Goal: Check status: Check status

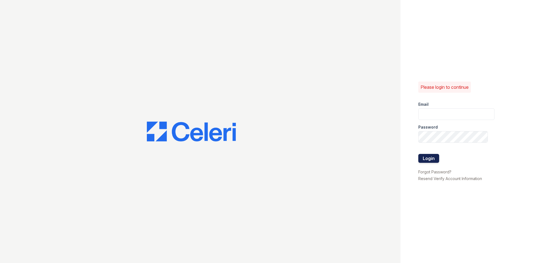
type input "ryan1@cafmanagement.com"
click at [427, 157] on button "Login" at bounding box center [428, 158] width 21 height 9
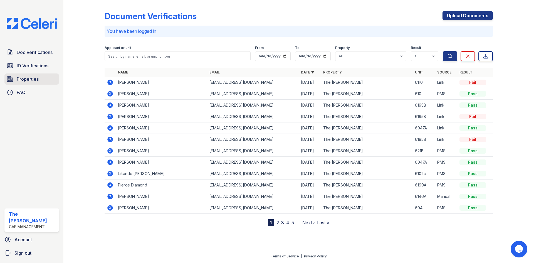
drag, startPoint x: 32, startPoint y: 77, endPoint x: 36, endPoint y: 75, distance: 3.9
click at [32, 77] on span "Properties" at bounding box center [28, 79] width 22 height 7
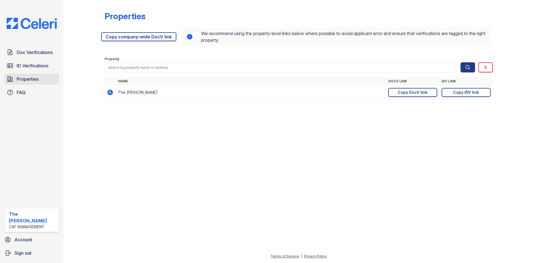
click at [24, 79] on span "Properties" at bounding box center [28, 79] width 22 height 7
click at [462, 92] on div "Copy IDV link" at bounding box center [466, 93] width 26 height 6
click at [410, 92] on div "Copy DocV link" at bounding box center [413, 93] width 30 height 6
click at [44, 51] on span "Doc Verifications" at bounding box center [35, 52] width 36 height 7
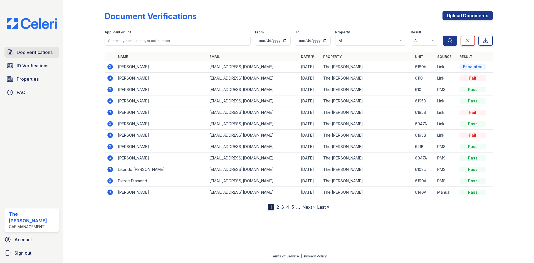
click at [41, 51] on span "Doc Verifications" at bounding box center [35, 52] width 36 height 7
click at [109, 66] on icon at bounding box center [110, 67] width 6 height 6
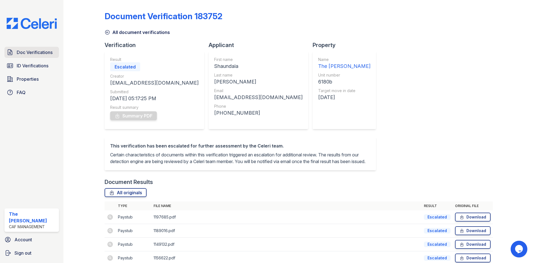
click at [24, 52] on span "Doc Verifications" at bounding box center [35, 52] width 36 height 7
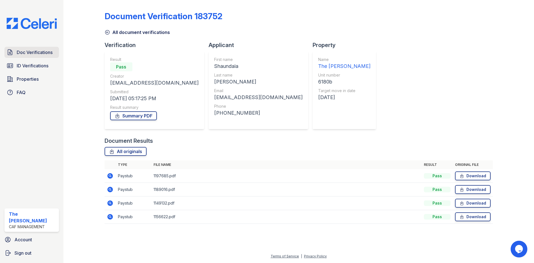
click at [28, 51] on span "Doc Verifications" at bounding box center [35, 52] width 36 height 7
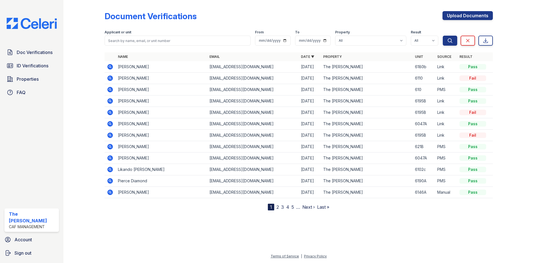
click at [111, 66] on icon at bounding box center [110, 67] width 6 height 6
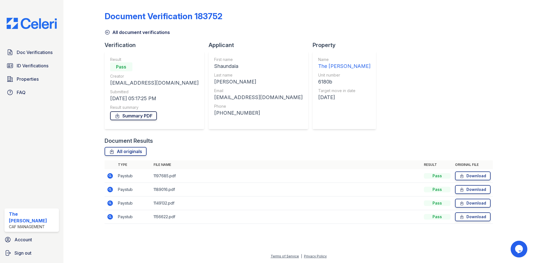
click at [130, 113] on link "Summary PDF" at bounding box center [133, 115] width 47 height 9
click at [34, 64] on span "ID Verifications" at bounding box center [33, 65] width 32 height 7
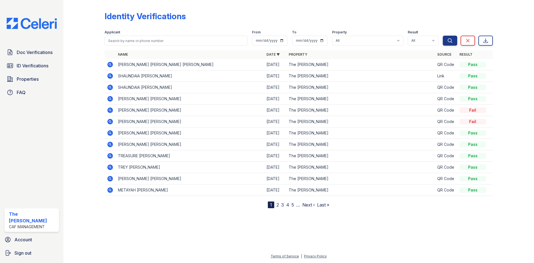
click at [110, 75] on icon at bounding box center [109, 75] width 1 height 1
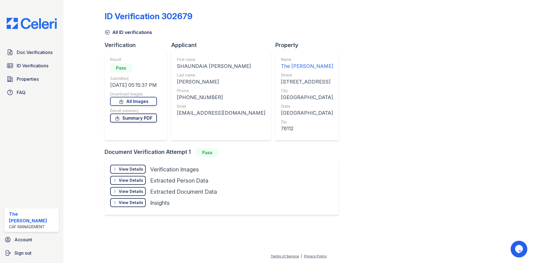
click at [145, 116] on link "Summary PDF" at bounding box center [133, 118] width 47 height 9
